Goal: Check status

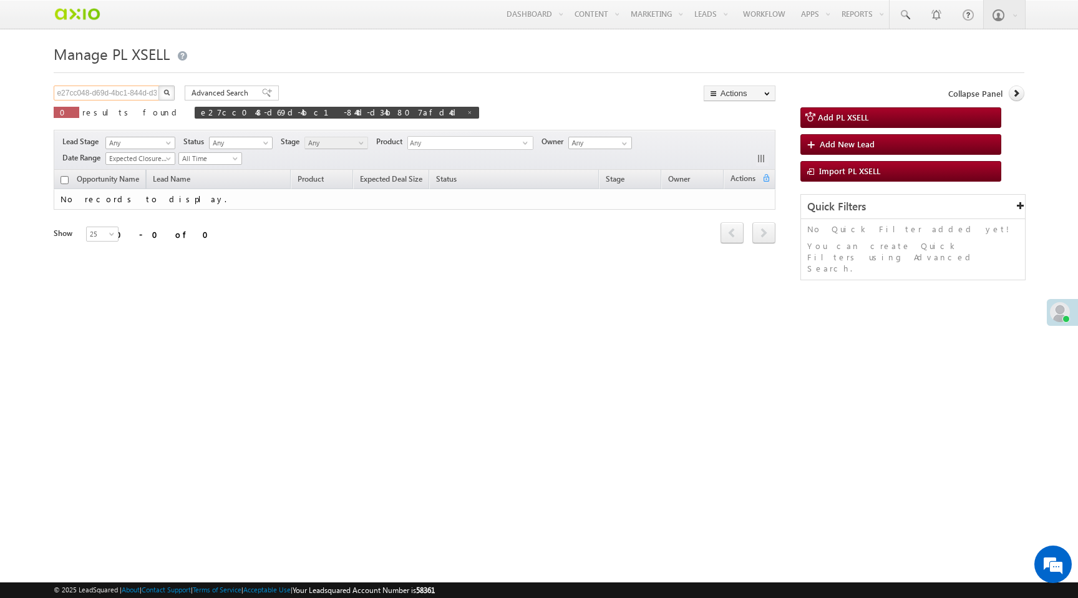
click at [92, 90] on input "e27cc048-d69d-4bc1-844d-d34b807afd4d" at bounding box center [107, 92] width 107 height 15
paste input "14bc873d-c502-4326-b9f4-9094f22bfe2c"
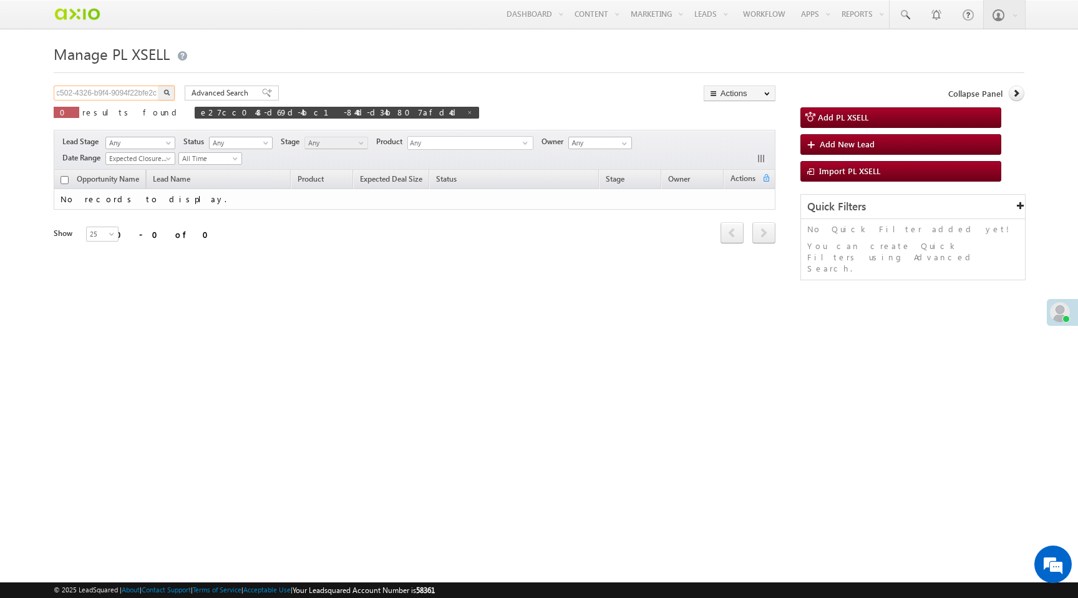
type input "14bc873d-c502-4326-b9f4-9094f22bfe2c"
click at [158, 85] on button "button" at bounding box center [166, 92] width 16 height 15
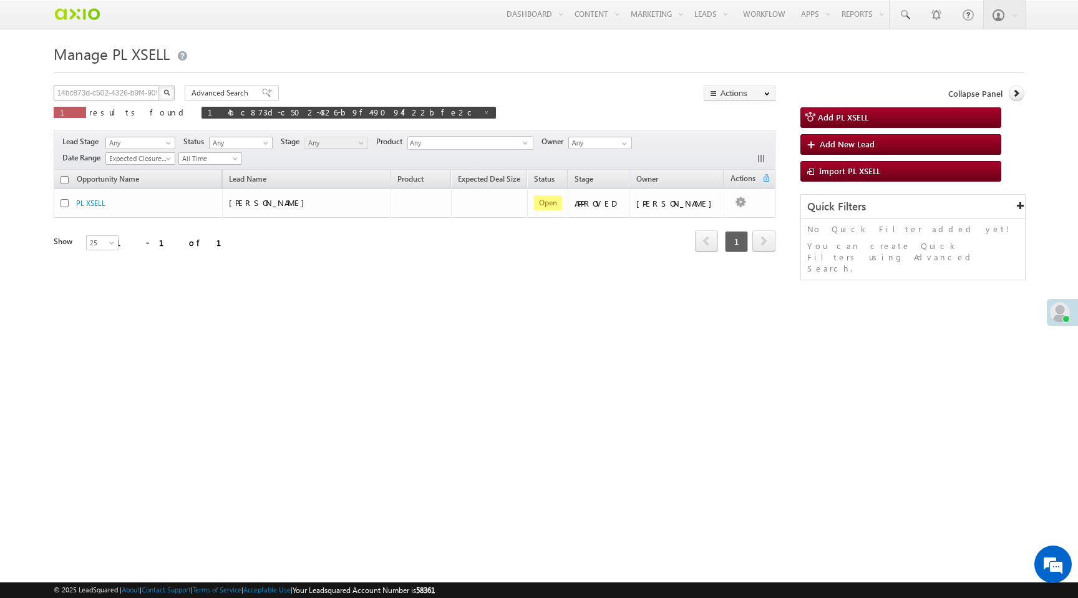
scroll to position [0, 0]
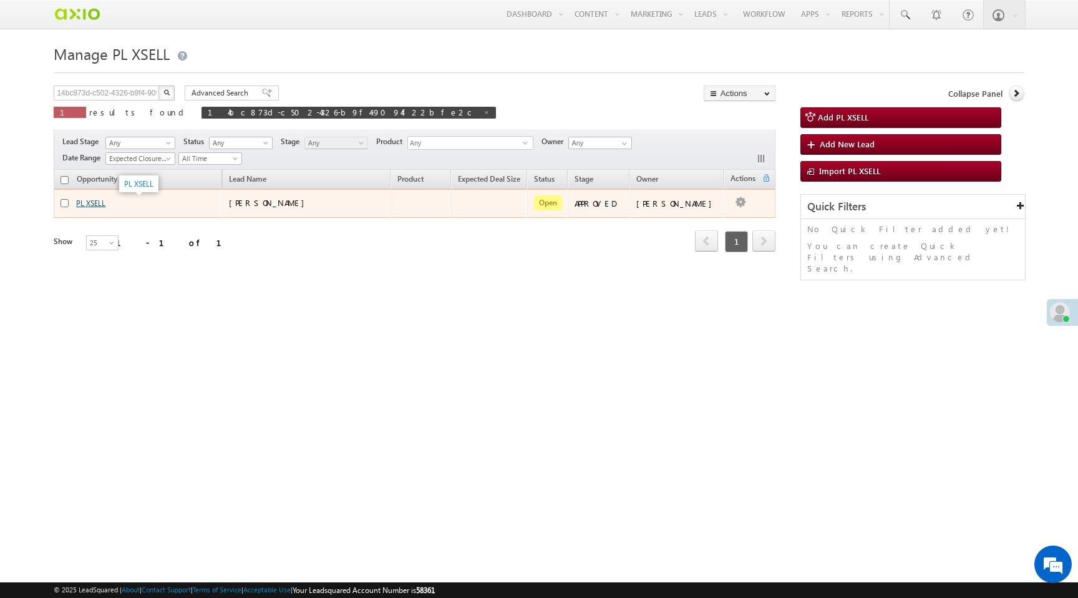
click at [87, 204] on link "PL XSELL" at bounding box center [90, 202] width 29 height 9
click at [95, 205] on link "PL XSELL" at bounding box center [90, 202] width 29 height 9
